Goal: Use online tool/utility: Utilize a website feature to perform a specific function

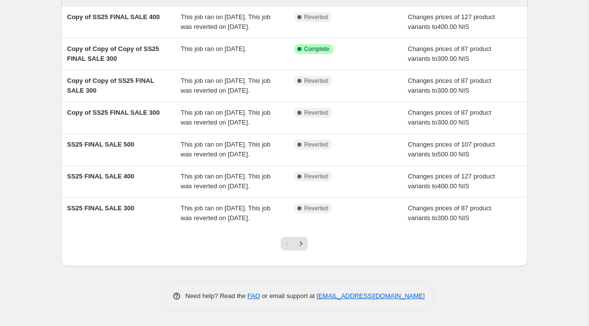
scroll to position [238, 0]
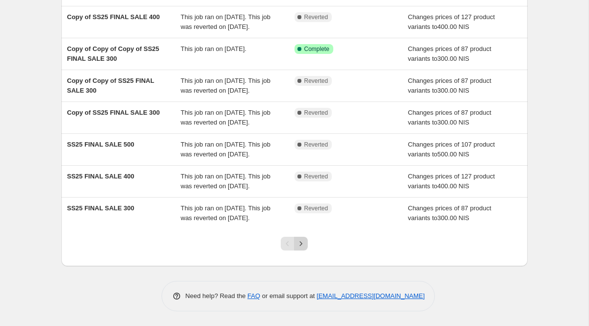
click at [299, 244] on icon "Next" at bounding box center [301, 244] width 10 height 10
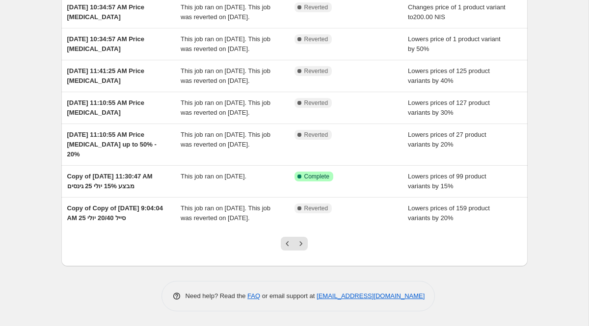
scroll to position [258, 0]
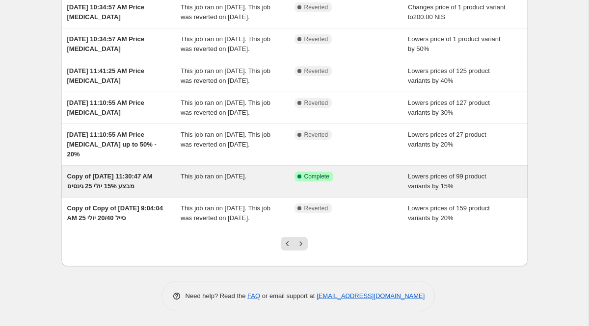
click at [269, 172] on div "This job ran on [DATE]." at bounding box center [237, 182] width 114 height 20
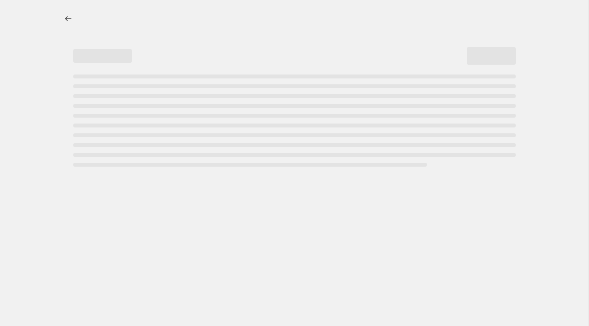
select select "percentage"
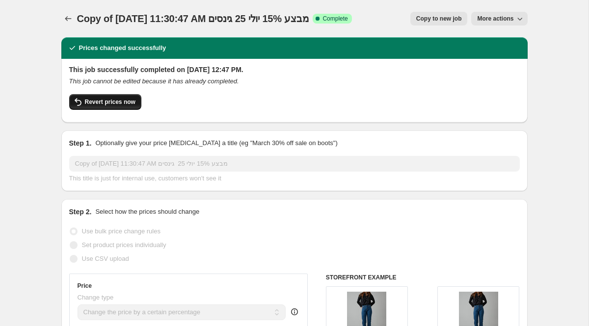
click at [111, 101] on span "Revert prices now" at bounding box center [110, 102] width 51 height 8
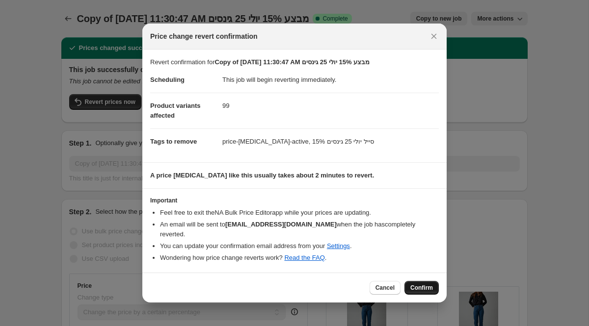
click at [426, 284] on span "Confirm" at bounding box center [421, 288] width 23 height 8
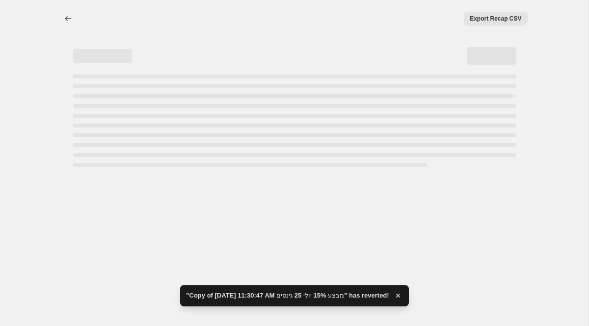
select select "percentage"
